Goal: Task Accomplishment & Management: Manage account settings

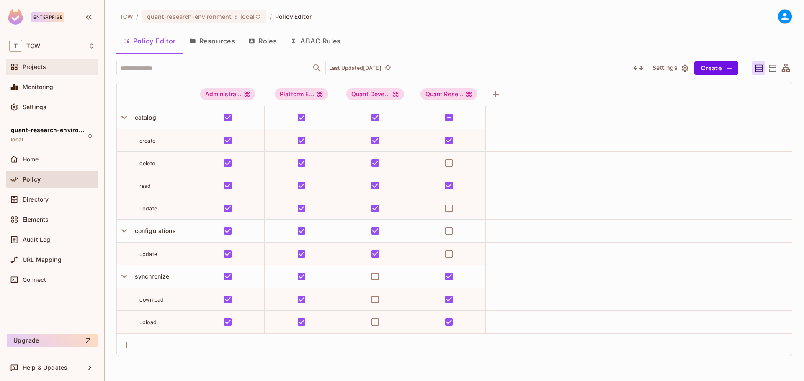
click at [36, 67] on span "Projects" at bounding box center [34, 67] width 23 height 7
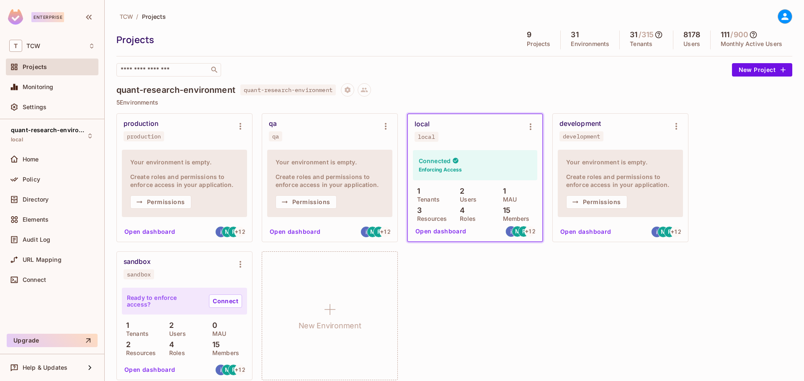
click at [430, 231] on button "Open dashboard" at bounding box center [441, 231] width 58 height 13
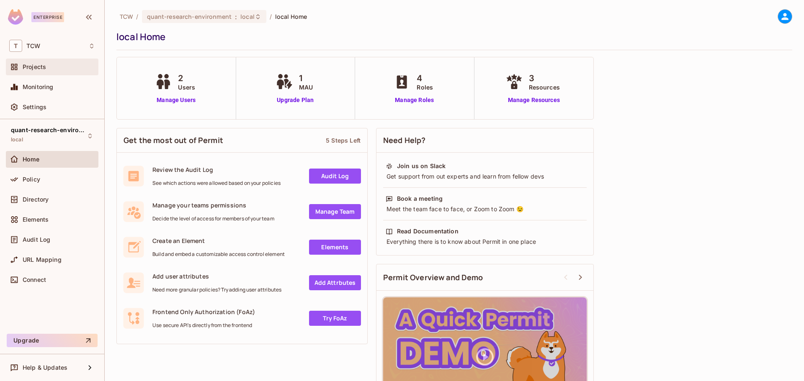
click at [41, 68] on span "Projects" at bounding box center [34, 67] width 23 height 7
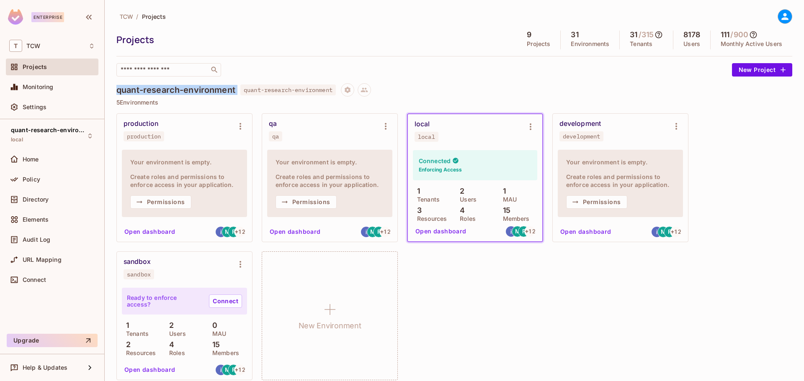
drag, startPoint x: 116, startPoint y: 91, endPoint x: 239, endPoint y: 92, distance: 122.2
click at [239, 92] on div "quant-research-environment quant-research-environment" at bounding box center [454, 89] width 676 height 13
click at [506, 311] on div "production production Your environment is empty. Create roles and permissions t…" at bounding box center [454, 246] width 676 height 267
click at [433, 231] on button "Open dashboard" at bounding box center [441, 231] width 58 height 13
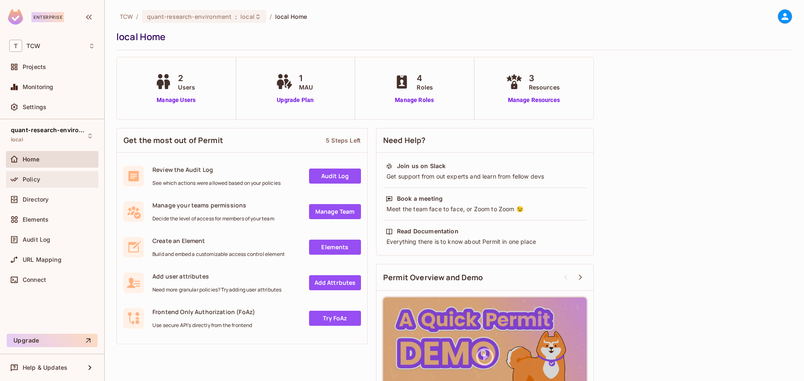
click at [29, 181] on span "Policy" at bounding box center [32, 179] width 18 height 7
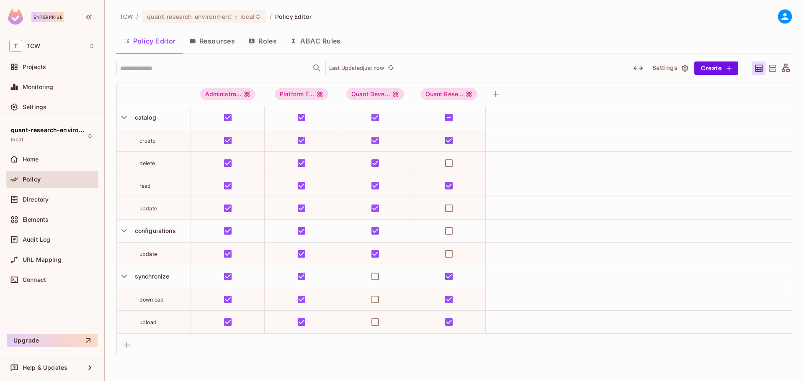
click at [212, 39] on button "Resources" at bounding box center [212, 41] width 59 height 21
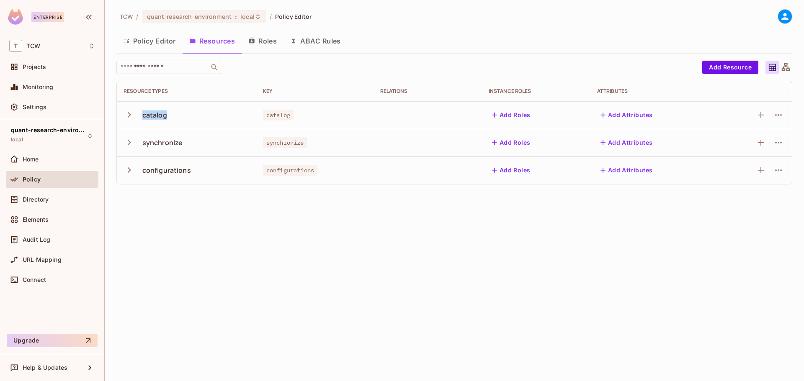
drag, startPoint x: 144, startPoint y: 115, endPoint x: 173, endPoint y: 115, distance: 29.3
click at [173, 115] on div "catalog" at bounding box center [186, 115] width 126 height 18
click at [175, 150] on div "synchronize" at bounding box center [186, 143] width 126 height 18
drag, startPoint x: 144, startPoint y: 142, endPoint x: 185, endPoint y: 142, distance: 41.4
click at [185, 142] on div "synchronize" at bounding box center [186, 143] width 126 height 18
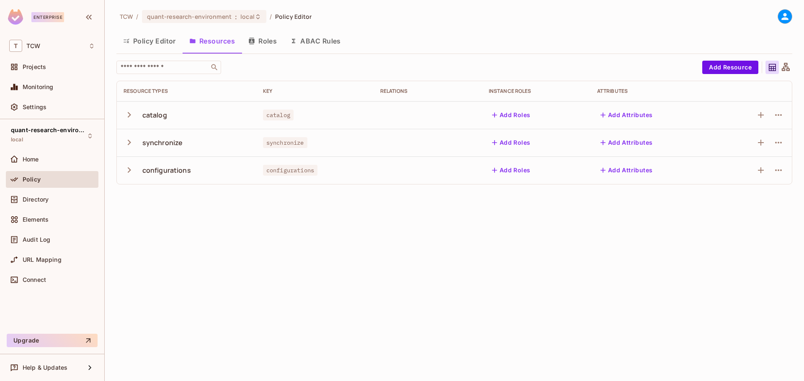
click at [189, 176] on div "configurations" at bounding box center [186, 171] width 126 height 18
drag, startPoint x: 140, startPoint y: 169, endPoint x: 194, endPoint y: 174, distance: 54.3
click at [194, 174] on div "configurations" at bounding box center [186, 171] width 126 height 18
click at [151, 206] on div "TCW / quant-research-environment : local / Policy Editor Policy Editor Resource…" at bounding box center [454, 190] width 699 height 381
click at [260, 37] on button "Roles" at bounding box center [263, 41] width 42 height 21
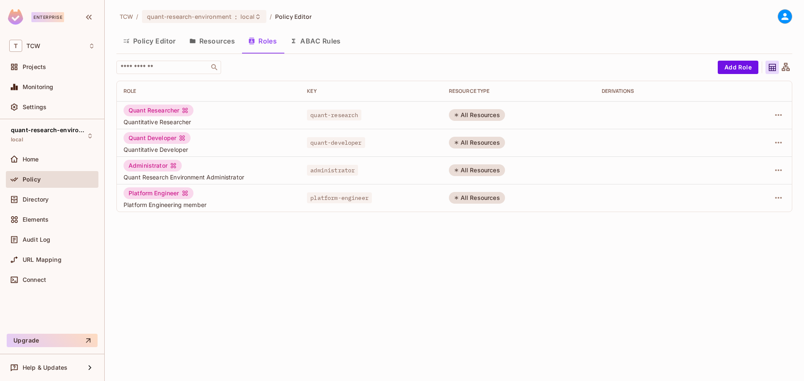
click at [150, 41] on button "Policy Editor" at bounding box center [149, 41] width 66 height 21
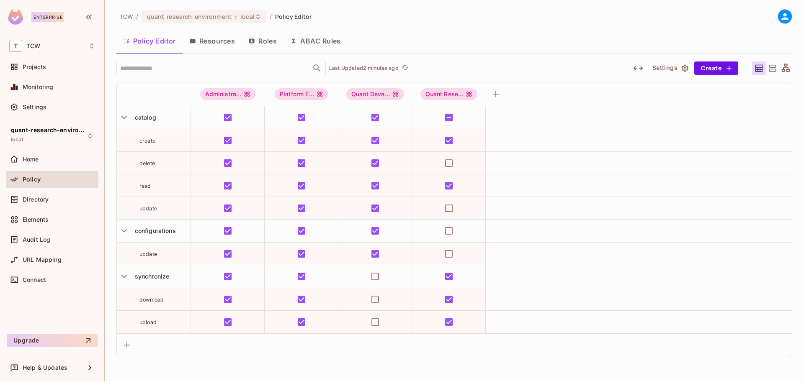
click at [203, 40] on button "Resources" at bounding box center [212, 41] width 59 height 21
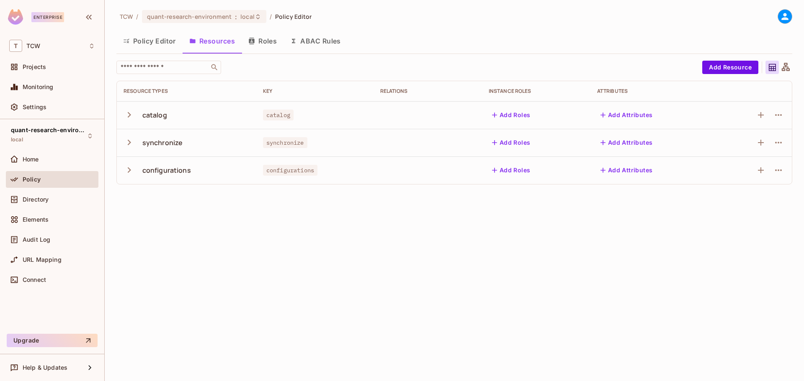
click at [261, 42] on button "Roles" at bounding box center [263, 41] width 42 height 21
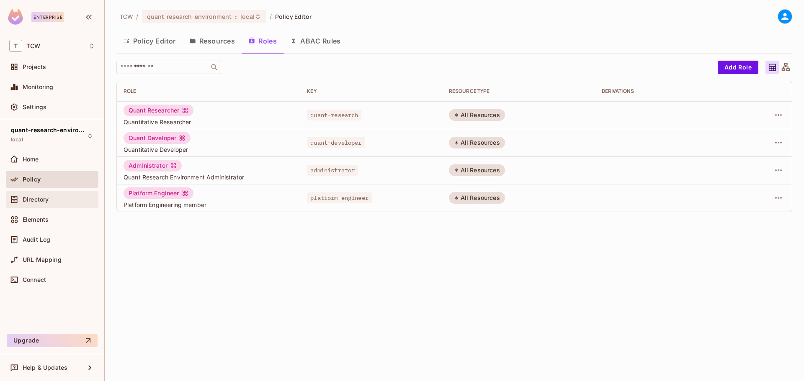
click at [36, 200] on span "Directory" at bounding box center [36, 199] width 26 height 7
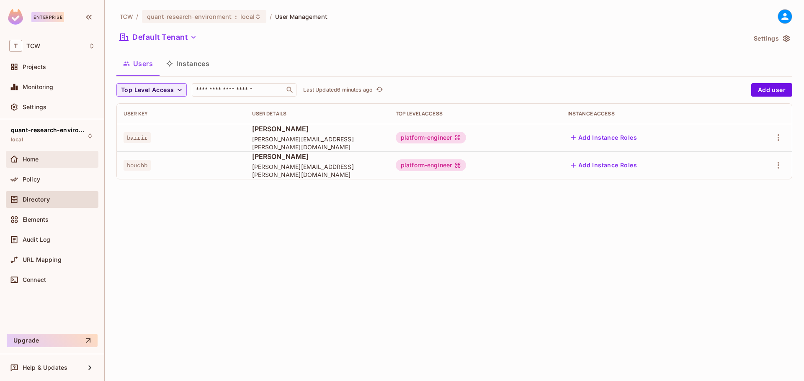
click at [36, 156] on span "Home" at bounding box center [31, 159] width 16 height 7
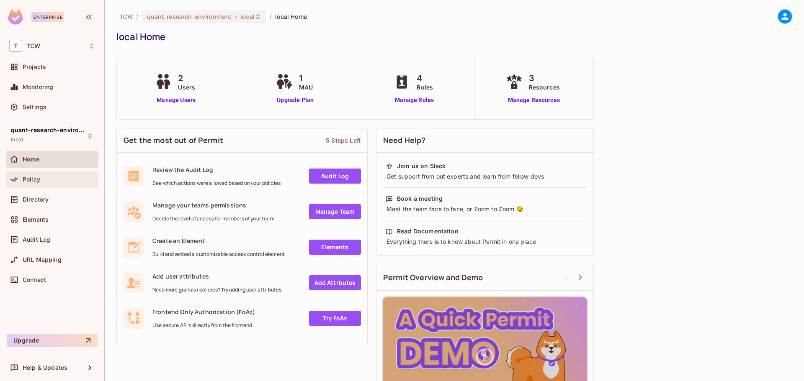
click at [24, 183] on span "Policy" at bounding box center [32, 179] width 18 height 7
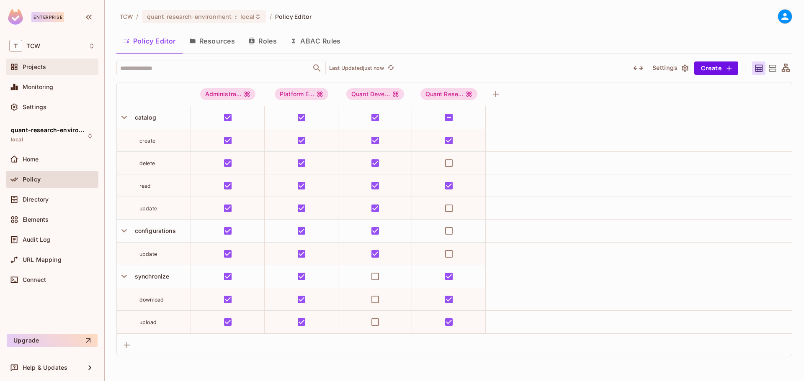
click at [45, 62] on div "Projects" at bounding box center [52, 67] width 86 height 10
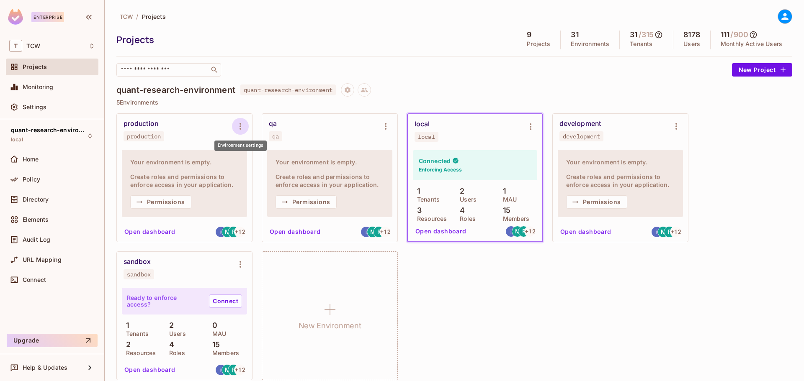
click at [240, 127] on icon "Environment settings" at bounding box center [240, 126] width 2 height 7
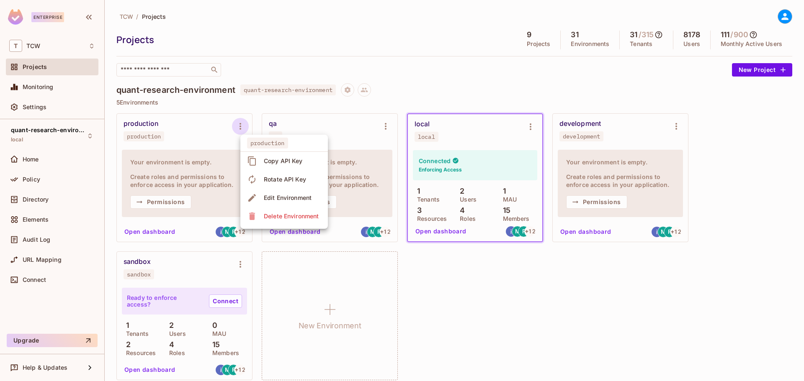
click at [402, 72] on div at bounding box center [402, 190] width 804 height 381
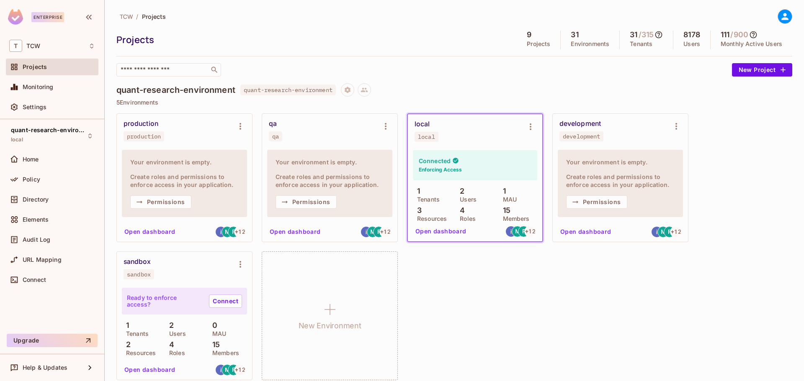
scroll to position [70, 0]
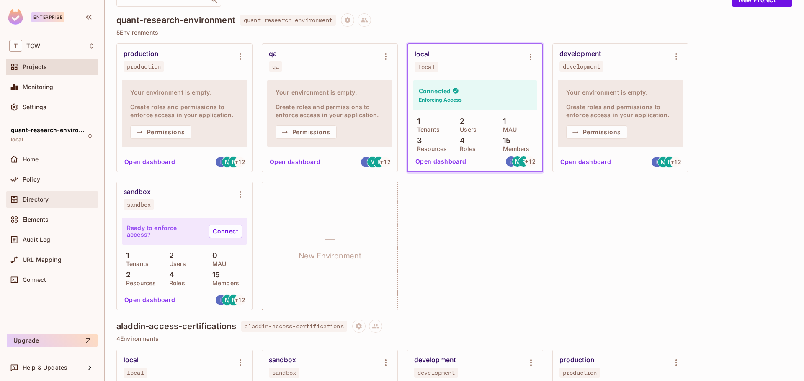
click at [39, 198] on span "Directory" at bounding box center [36, 199] width 26 height 7
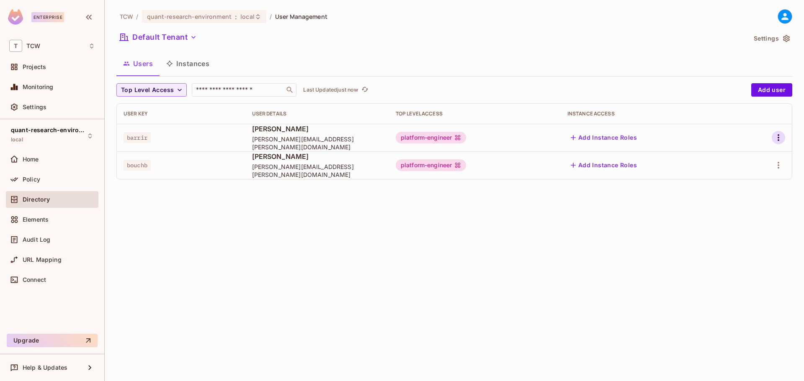
click at [775, 138] on icon "button" at bounding box center [778, 138] width 10 height 10
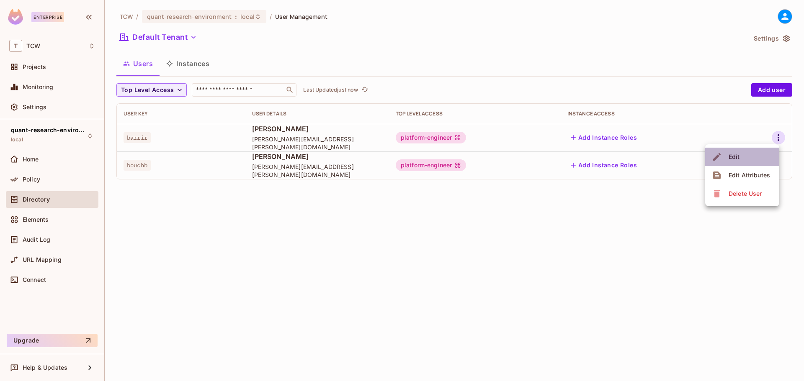
click at [742, 159] on li "Edit" at bounding box center [742, 157] width 74 height 18
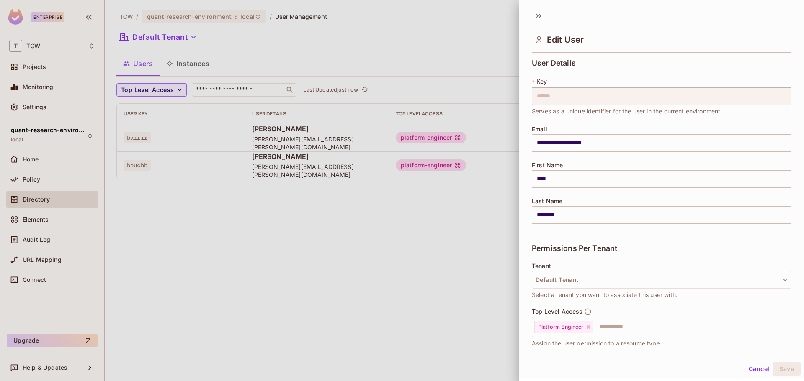
scroll to position [70, 0]
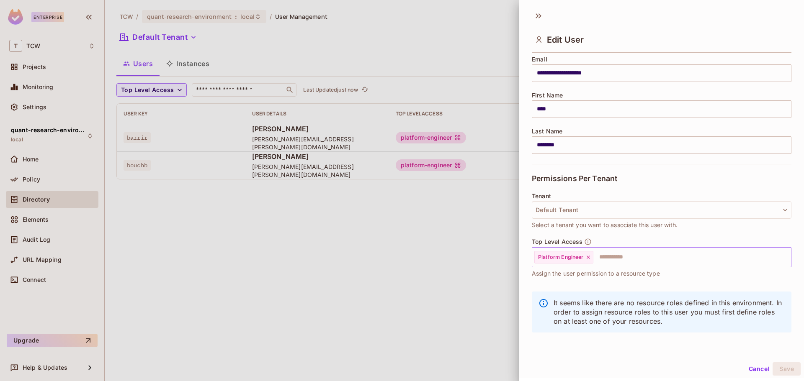
click at [615, 254] on input "text" at bounding box center [684, 257] width 181 height 17
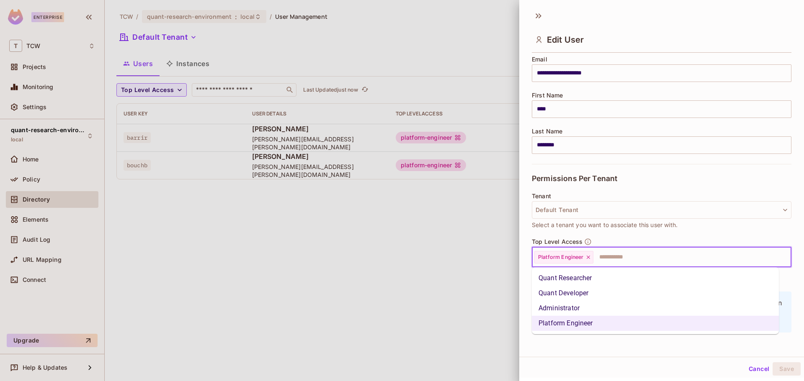
click at [526, 222] on div "**********" at bounding box center [661, 200] width 285 height 289
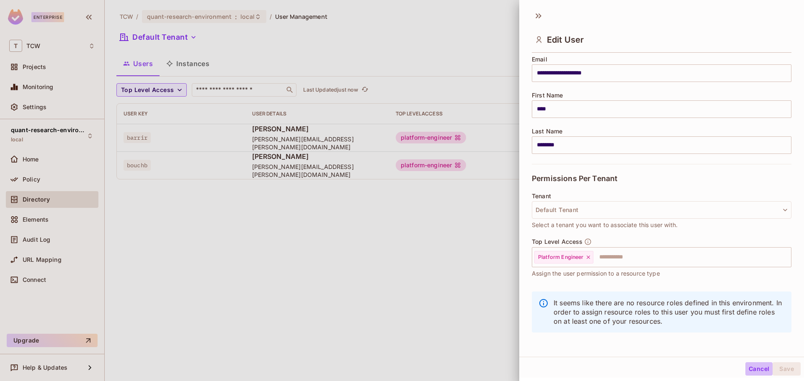
click at [749, 370] on button "Cancel" at bounding box center [758, 369] width 27 height 13
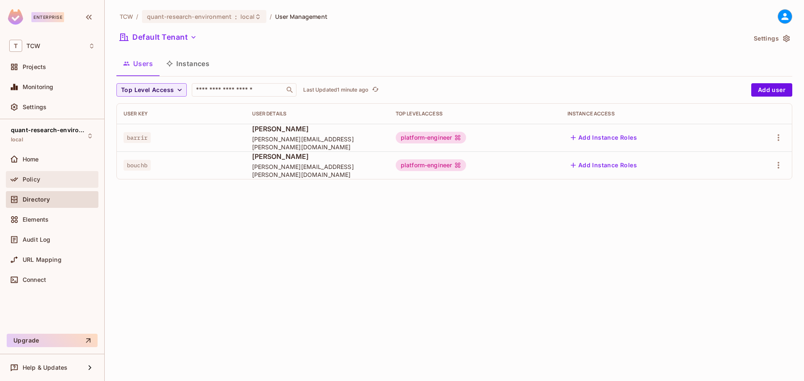
click at [35, 180] on span "Policy" at bounding box center [32, 179] width 18 height 7
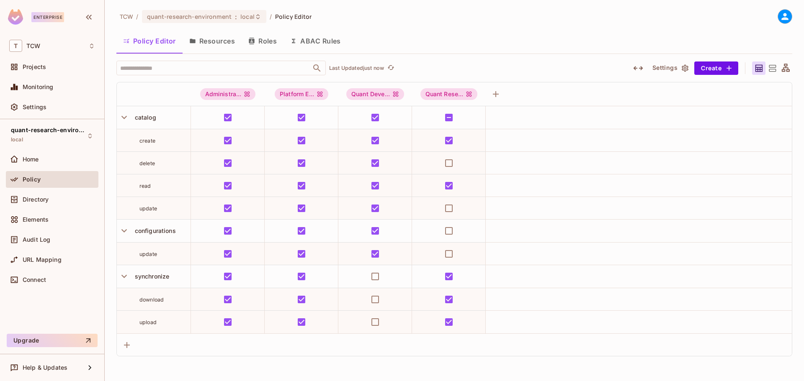
click at [212, 46] on button "Resources" at bounding box center [212, 41] width 59 height 21
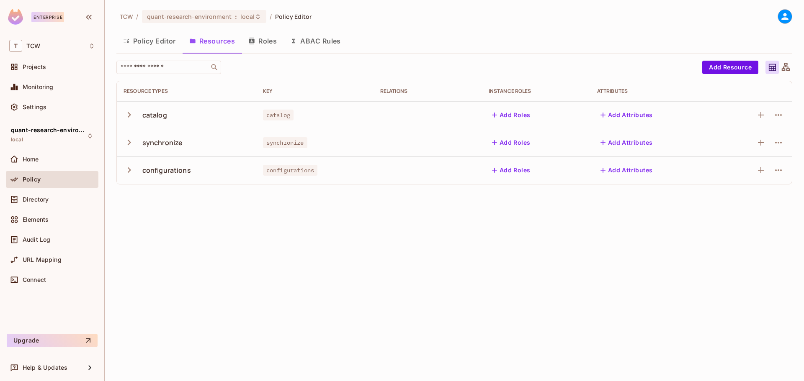
click at [270, 45] on button "Roles" at bounding box center [263, 41] width 42 height 21
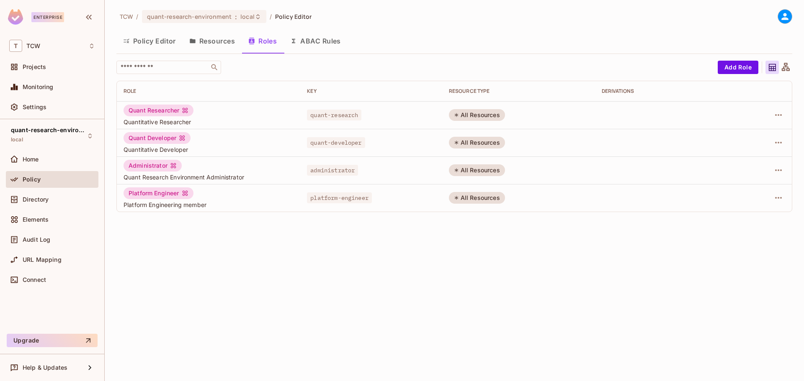
click at [211, 40] on button "Resources" at bounding box center [212, 41] width 59 height 21
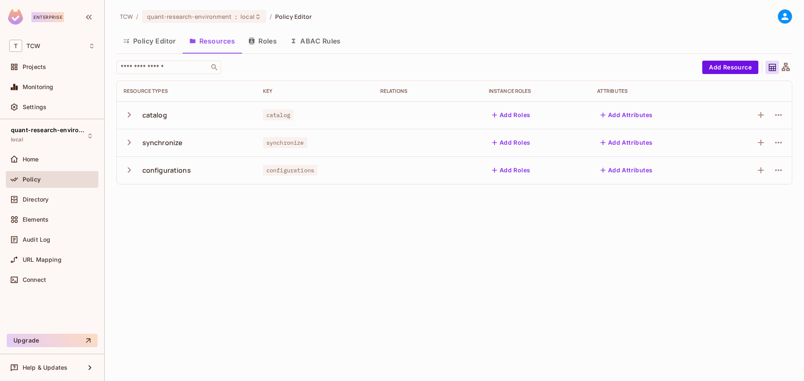
click at [129, 116] on icon "button" at bounding box center [128, 114] width 11 height 11
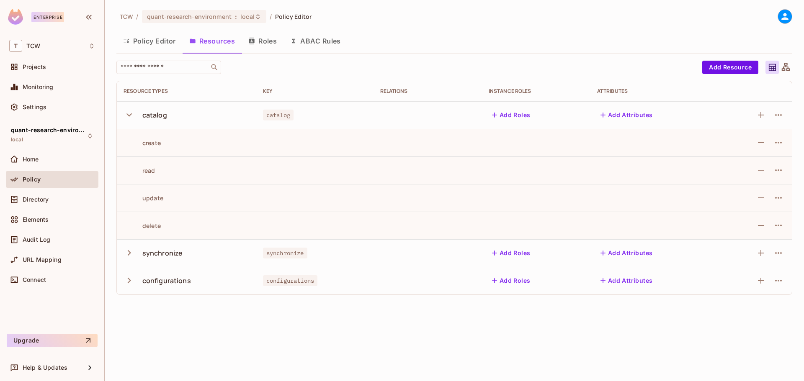
click at [129, 257] on icon "button" at bounding box center [128, 252] width 11 height 11
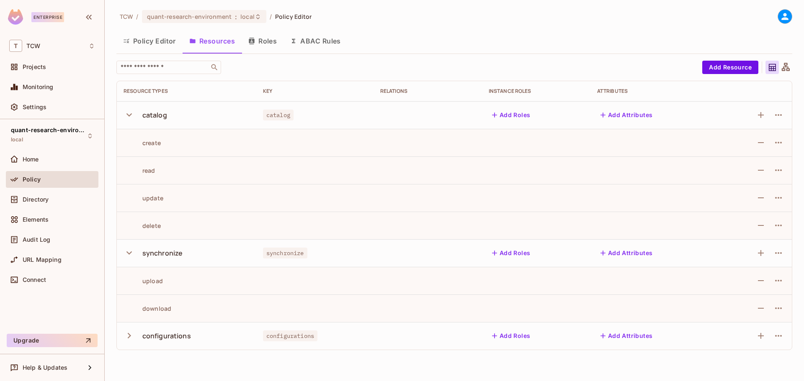
click at [127, 339] on icon "button" at bounding box center [128, 335] width 11 height 11
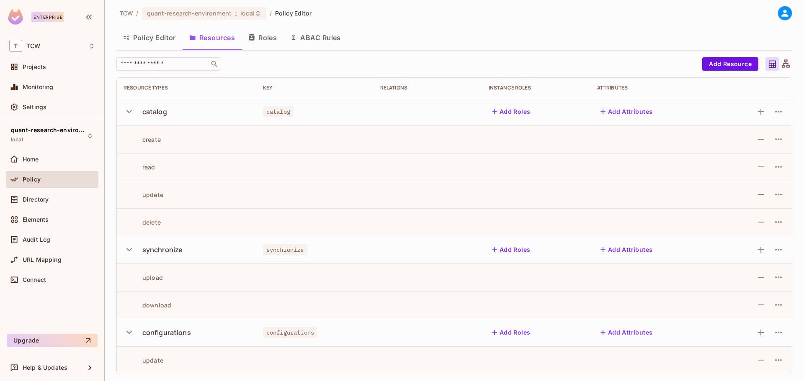
click at [129, 332] on icon "button" at bounding box center [128, 332] width 11 height 11
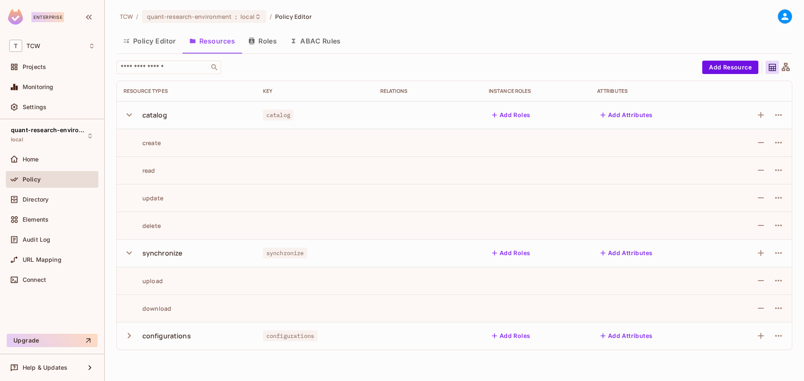
scroll to position [0, 0]
click at [263, 36] on button "Roles" at bounding box center [263, 41] width 42 height 21
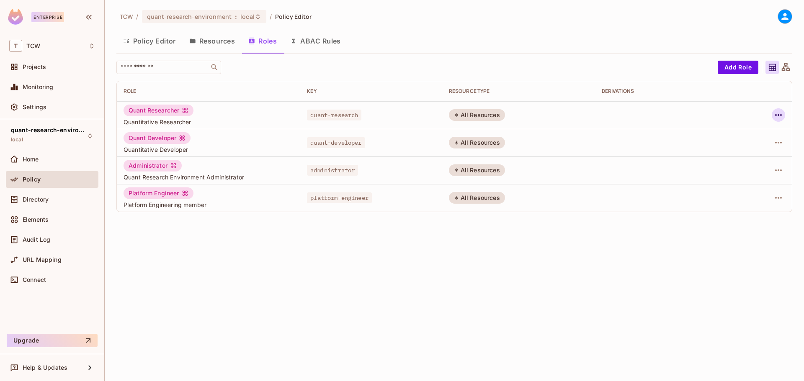
click at [775, 113] on icon "button" at bounding box center [778, 115] width 10 height 10
click at [754, 136] on span "Edit Role" at bounding box center [741, 134] width 30 height 13
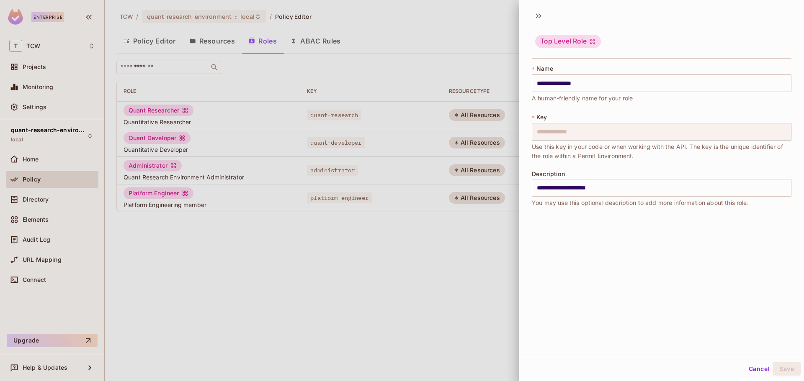
click at [458, 28] on div at bounding box center [402, 190] width 804 height 381
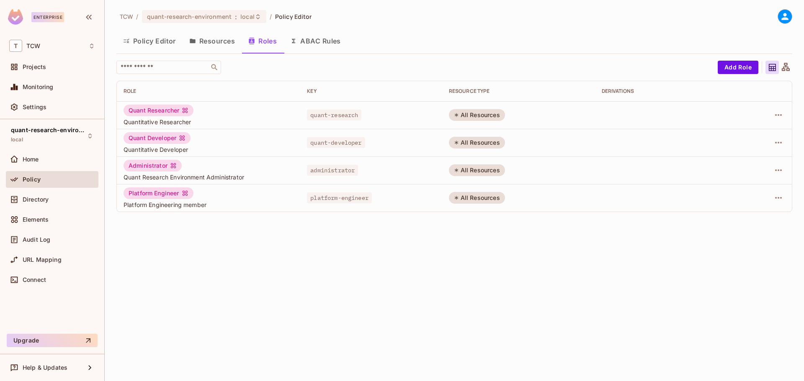
click at [210, 42] on button "Resources" at bounding box center [212, 41] width 59 height 21
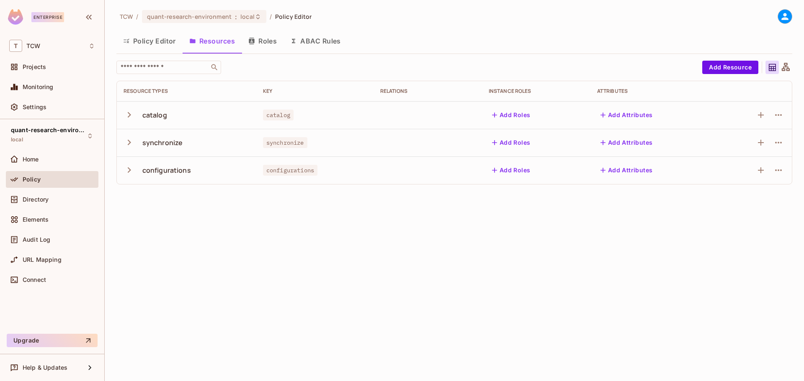
click at [153, 43] on button "Policy Editor" at bounding box center [149, 41] width 66 height 21
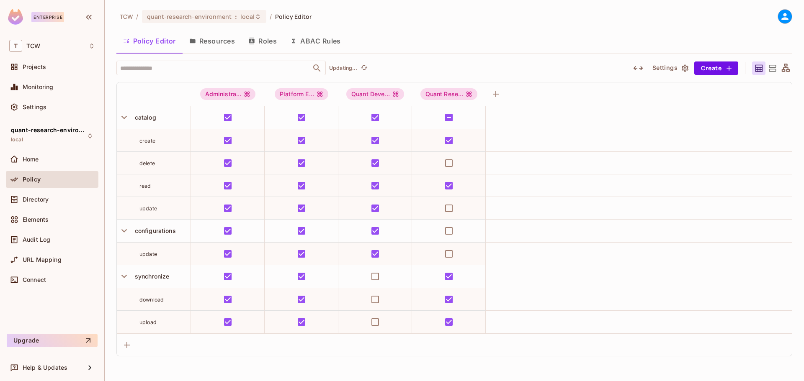
click at [211, 45] on button "Resources" at bounding box center [212, 41] width 59 height 21
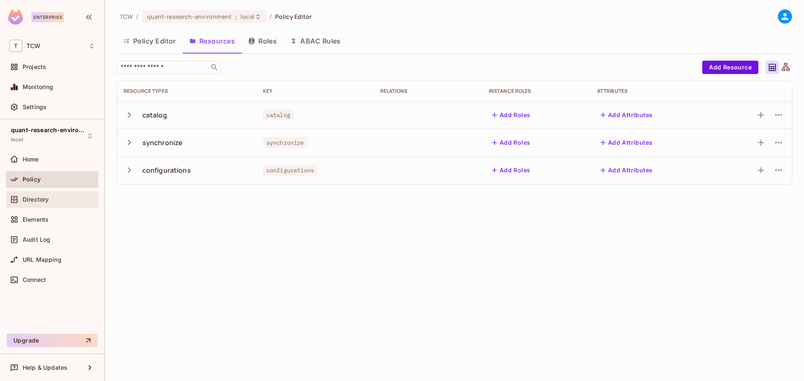
click at [52, 201] on div "Directory" at bounding box center [59, 199] width 72 height 7
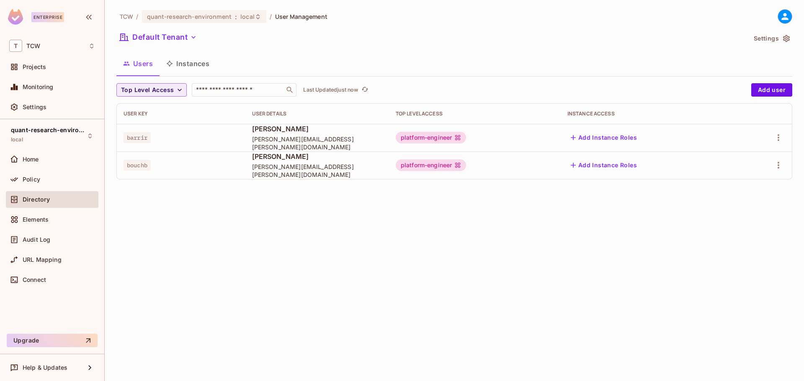
click at [193, 62] on button "Instances" at bounding box center [188, 63] width 57 height 21
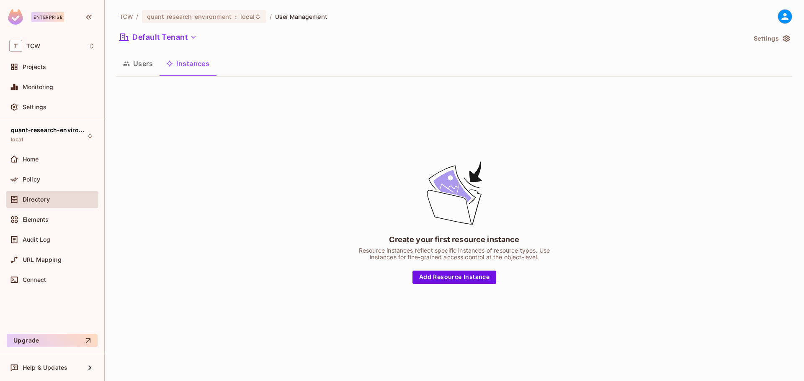
click at [135, 65] on button "Users" at bounding box center [137, 63] width 43 height 21
